Goal: Information Seeking & Learning: Find specific fact

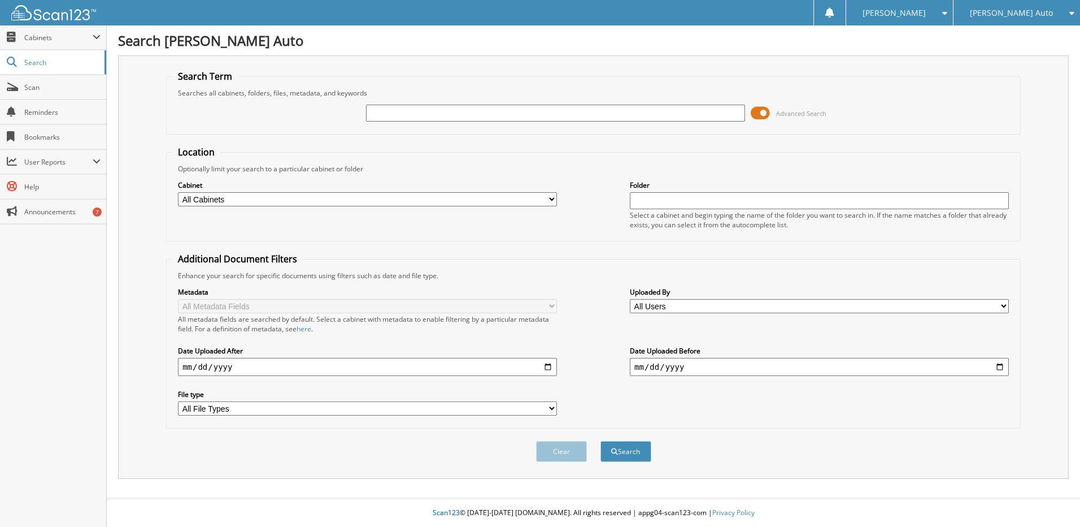
click at [396, 114] on input "text" at bounding box center [555, 113] width 379 height 17
type input "77498"
click at [601, 441] on button "Search" at bounding box center [626, 451] width 51 height 21
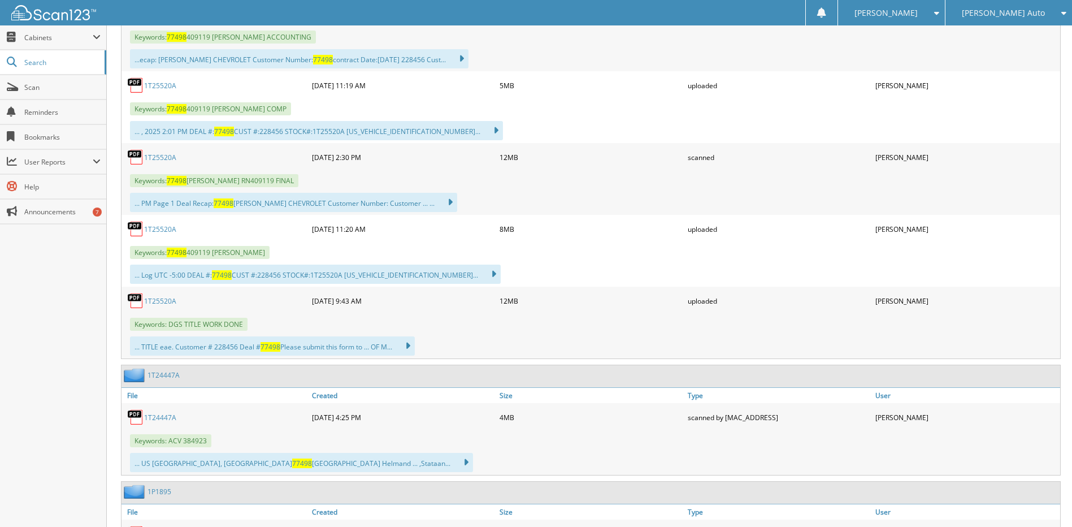
scroll to position [622, 0]
